Goal: Task Accomplishment & Management: Use online tool/utility

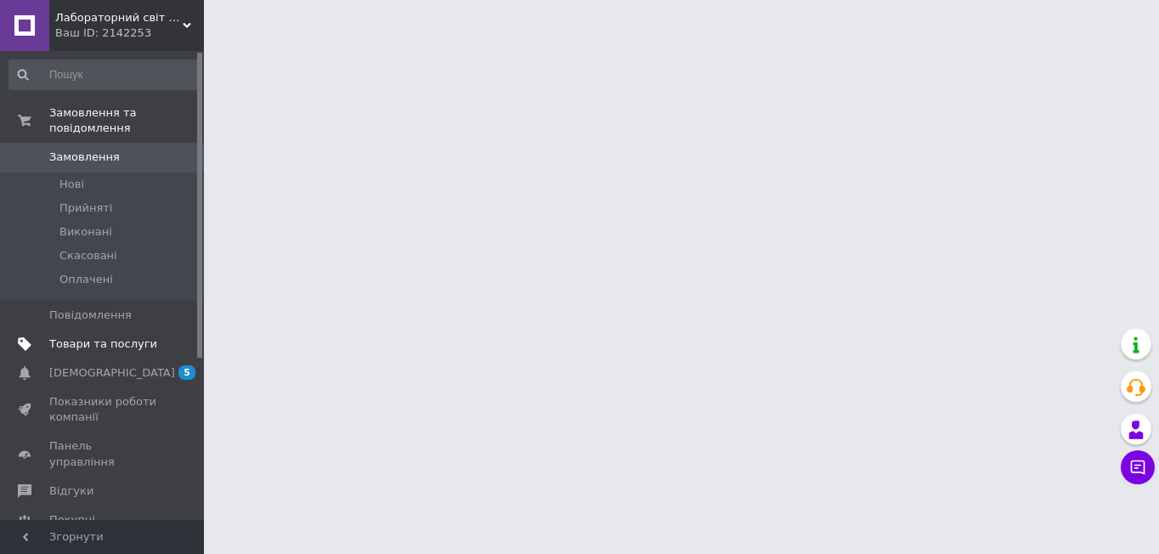
click at [96, 336] on span "Товари та послуги" at bounding box center [103, 343] width 108 height 15
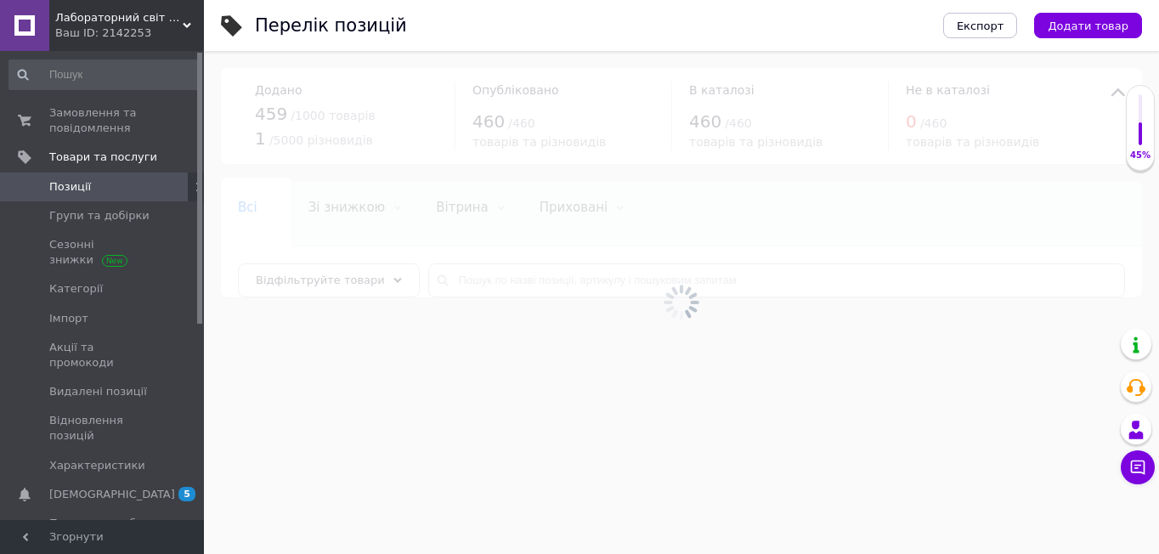
click at [456, 275] on div at bounding box center [681, 302] width 955 height 503
click at [460, 277] on div at bounding box center [681, 302] width 955 height 503
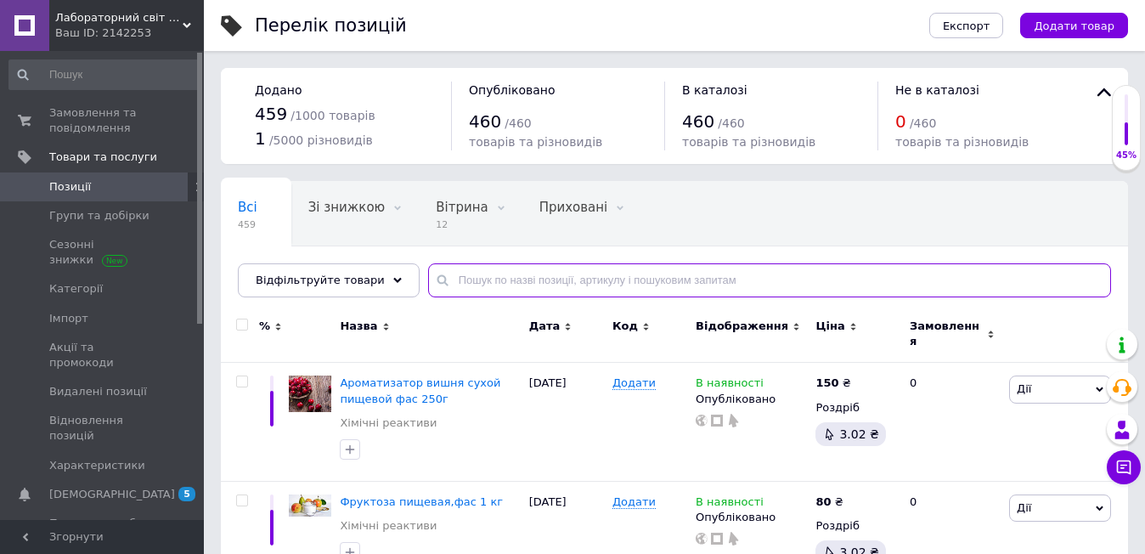
click at [467, 282] on input "text" at bounding box center [769, 280] width 683 height 34
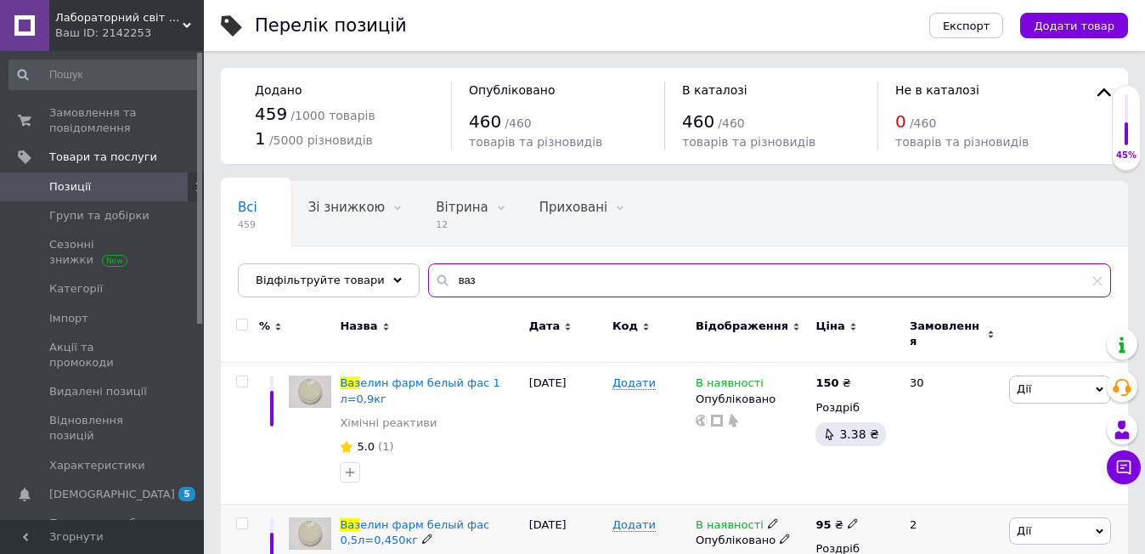
scroll to position [59, 0]
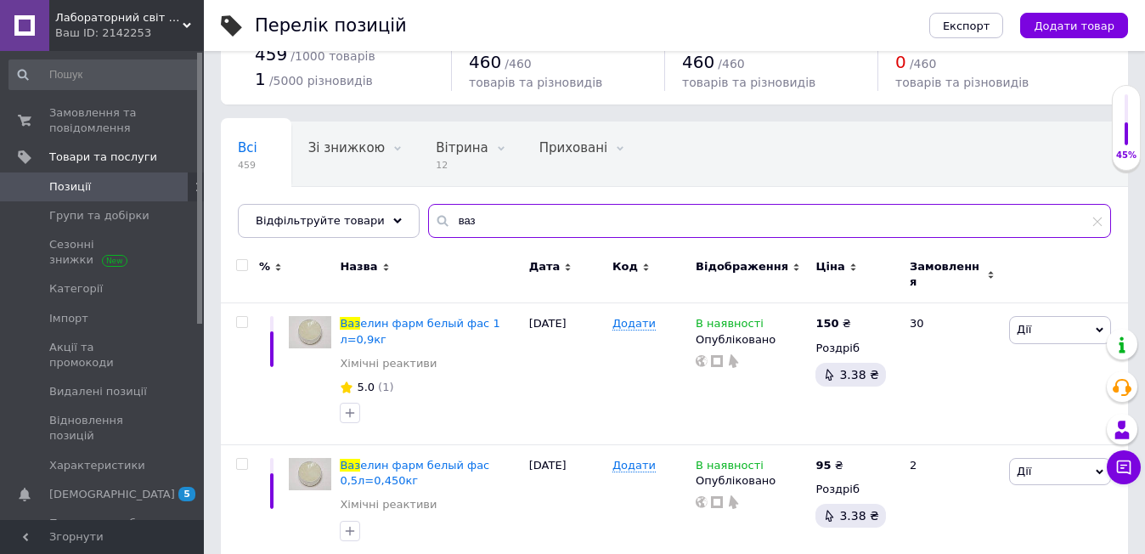
type input "ваз"
